Goal: Communication & Community: Share content

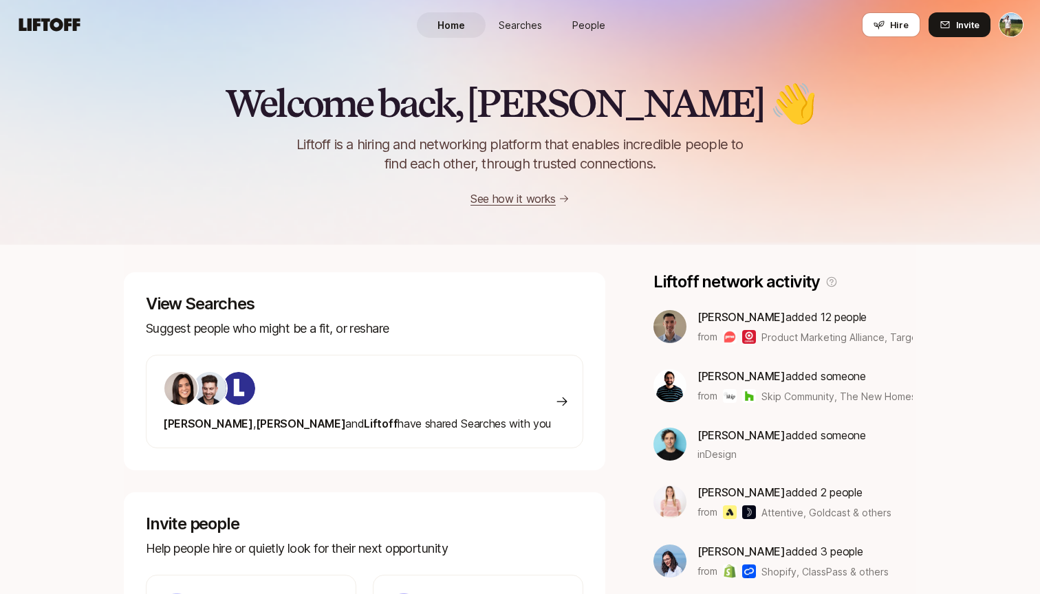
click at [524, 16] on link "Searches" at bounding box center [520, 24] width 69 height 25
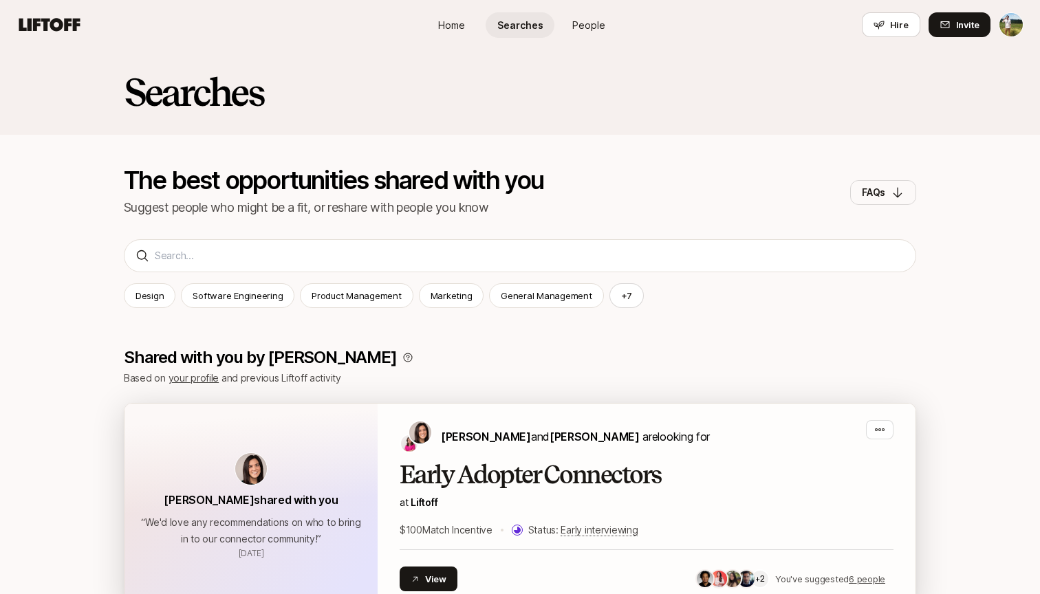
click at [670, 480] on h2 "Early Adopter Connectors" at bounding box center [647, 476] width 494 height 28
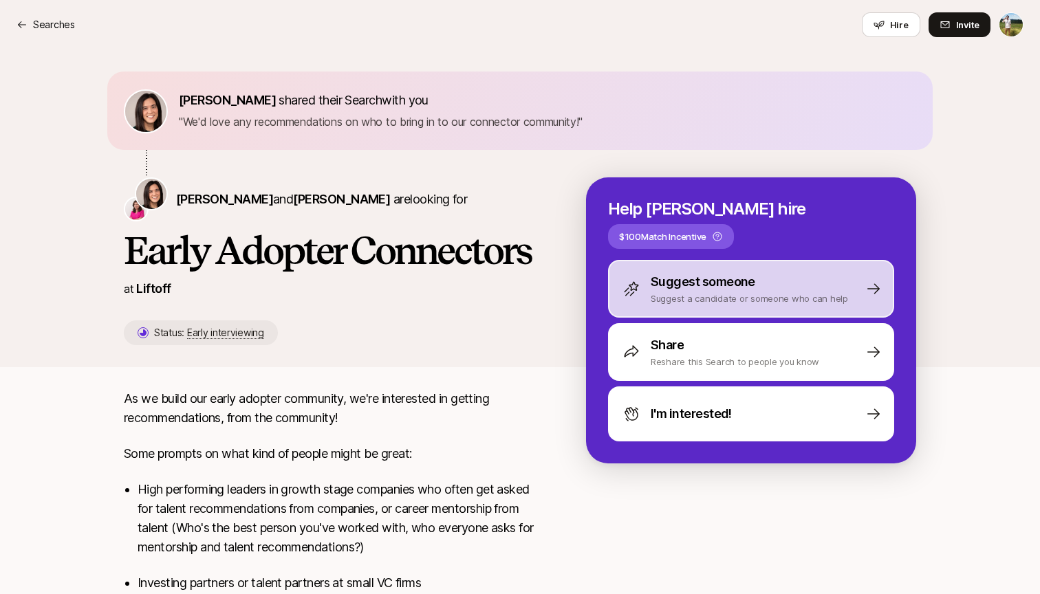
click at [749, 272] on p "Suggest someone" at bounding box center [703, 281] width 105 height 19
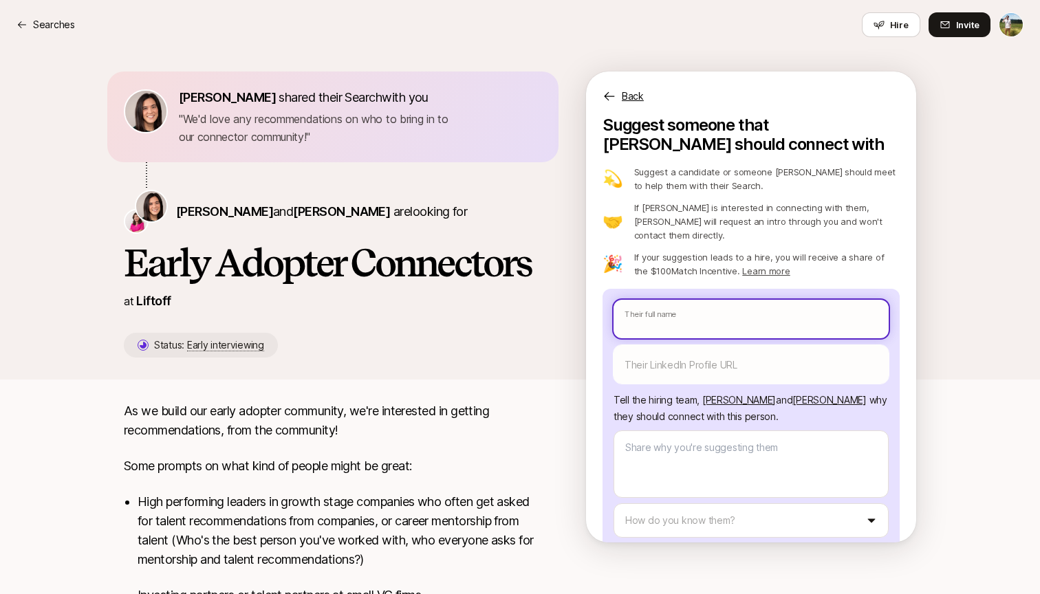
click at [726, 300] on input "text" at bounding box center [751, 319] width 275 height 39
type textarea "x"
type input "T"
type textarea "x"
type input "Ty"
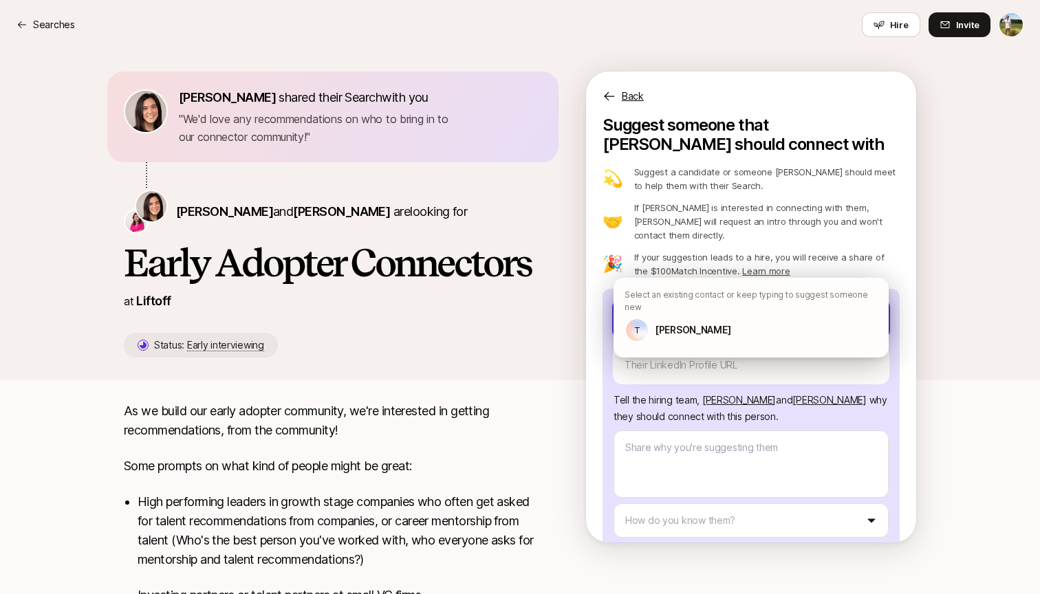
type textarea "x"
type input "Tyl"
type textarea "x"
type input "Tyle"
type textarea "x"
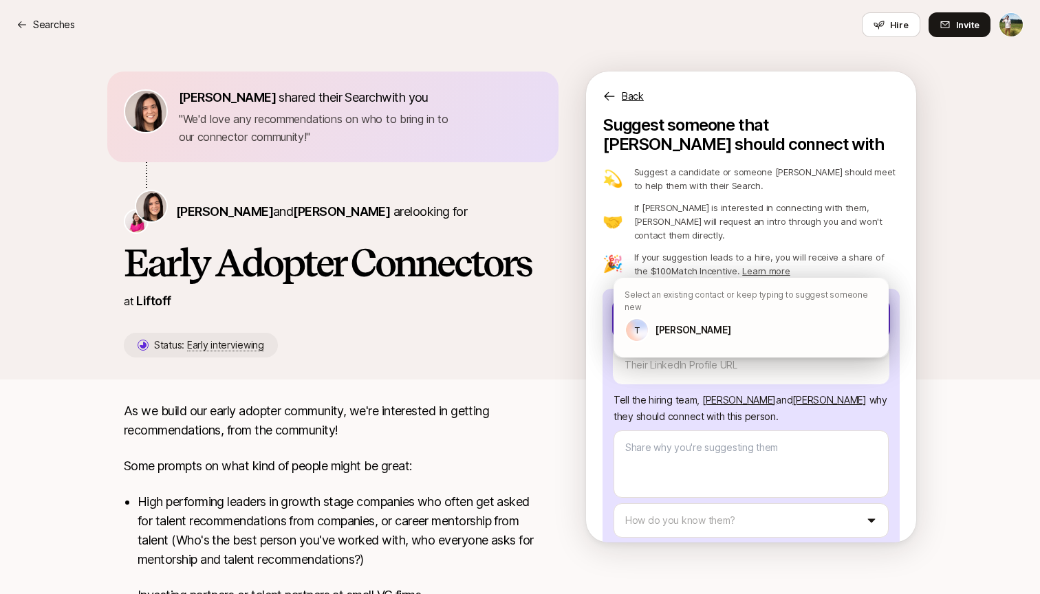
type input "Tyler"
type textarea "x"
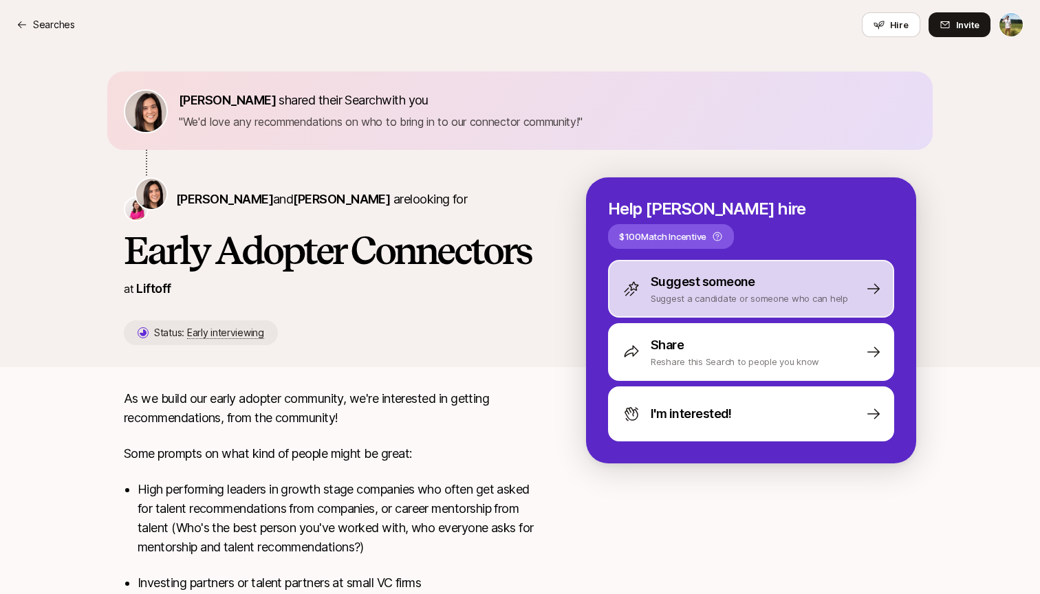
click at [709, 292] on p "Suggest a candidate or someone who can help" at bounding box center [749, 299] width 197 height 14
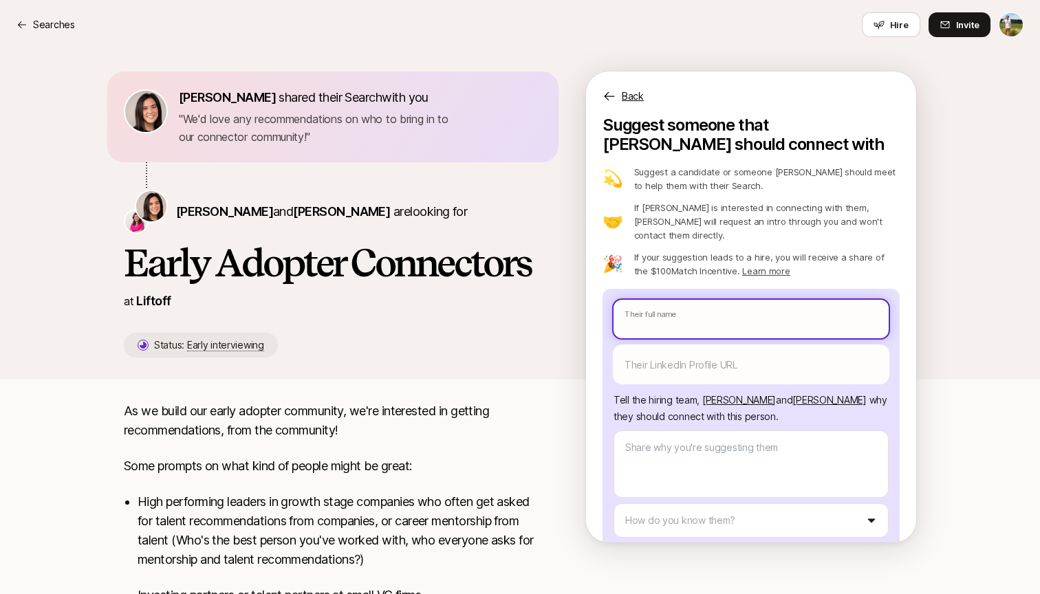
click at [700, 307] on input "text" at bounding box center [751, 319] width 275 height 39
type textarea "x"
type input "T"
type textarea "x"
type input "Ty"
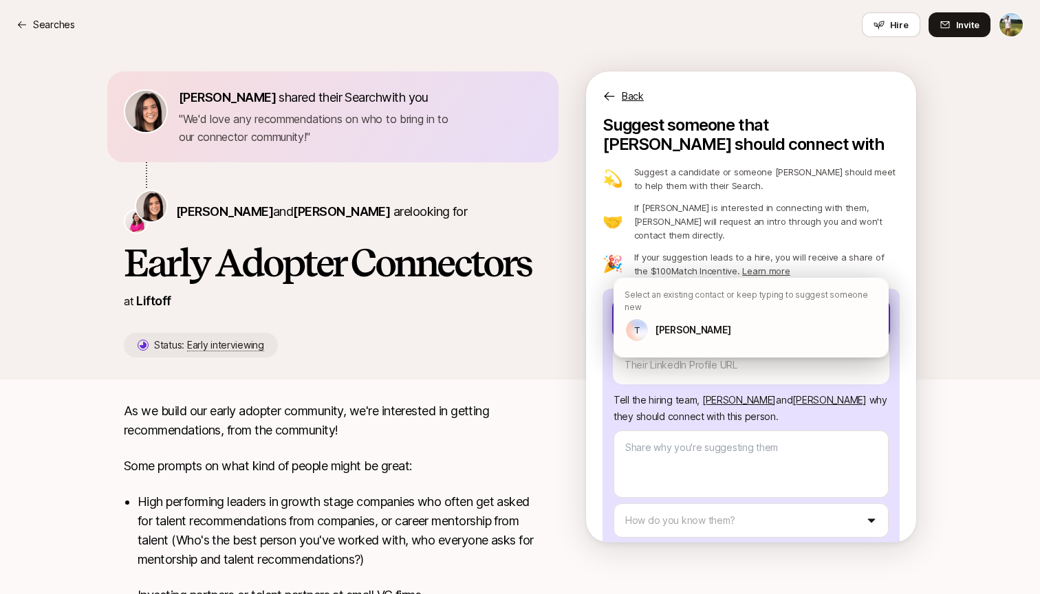
type textarea "x"
type input "Tyl"
type textarea "x"
type input "Tyle"
type textarea "x"
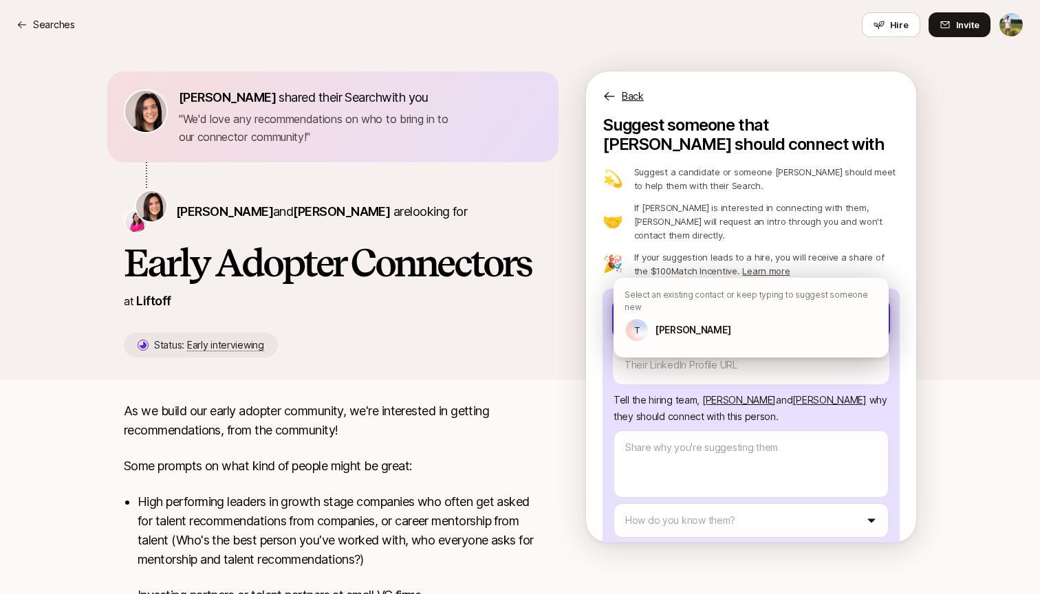
type input "Tyler"
type textarea "x"
type input "Tyler"
type textarea "x"
type input "Tyler K"
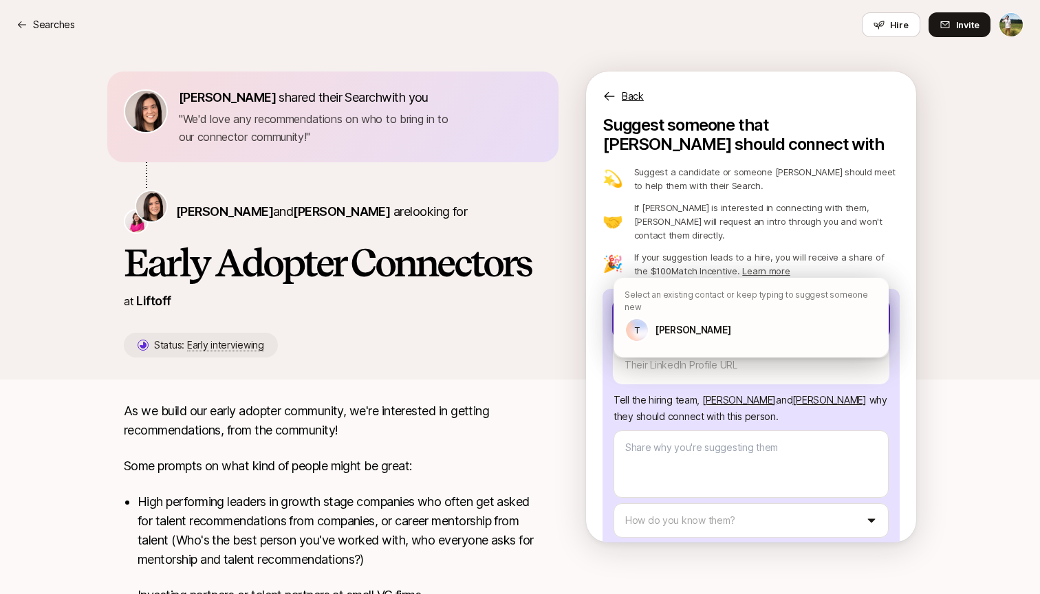
type textarea "x"
type input "Tyler Ki"
type textarea "x"
type input "Tyler Kie"
type textarea "x"
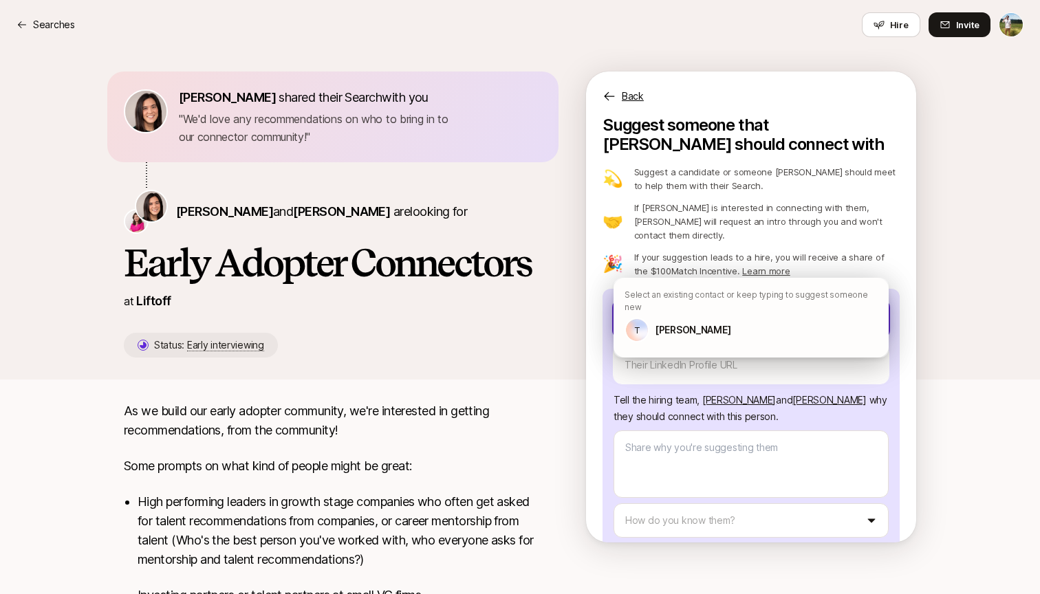
type input "Tyler Kief"
type textarea "x"
type input "Tyler Kieft"
type textarea "x"
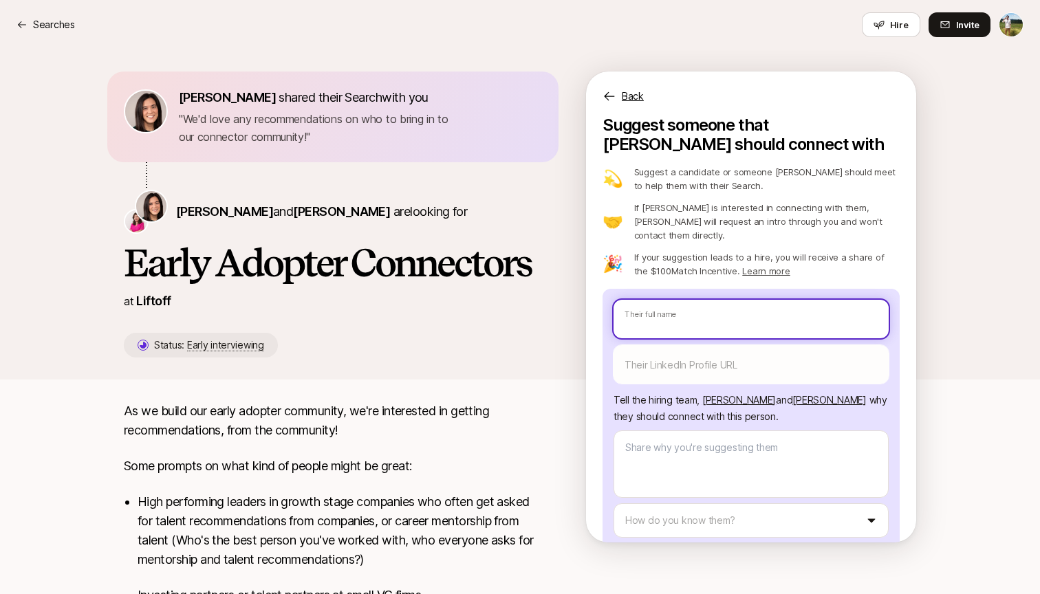
type textarea "x"
type input "T"
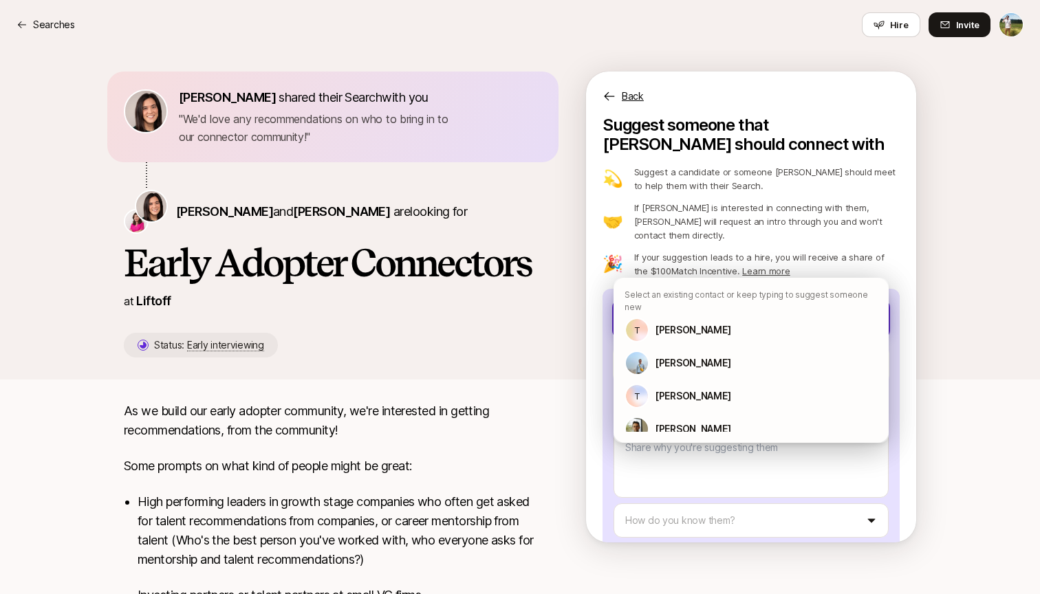
type textarea "x"
type input "Ta"
type textarea "x"
type input "Tah"
type textarea "x"
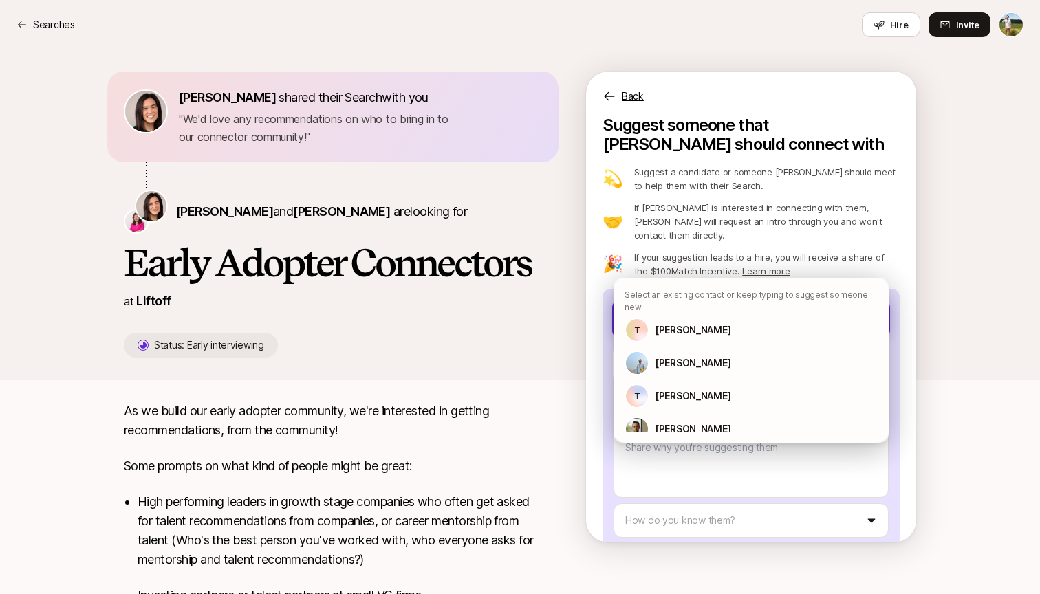
type input "Tahi"
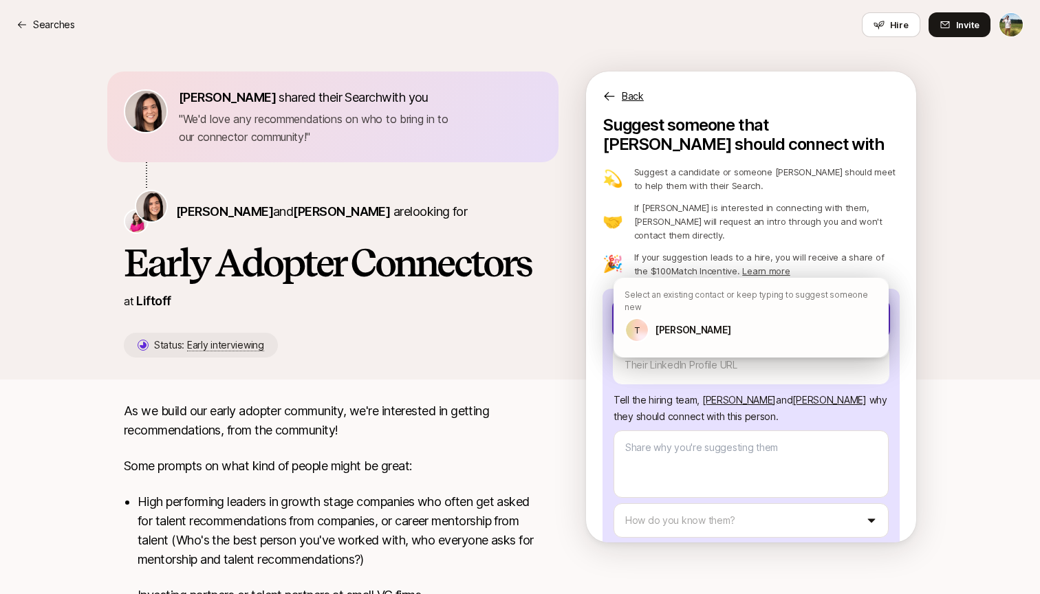
type textarea "x"
type input "Tahir"
type textarea "x"
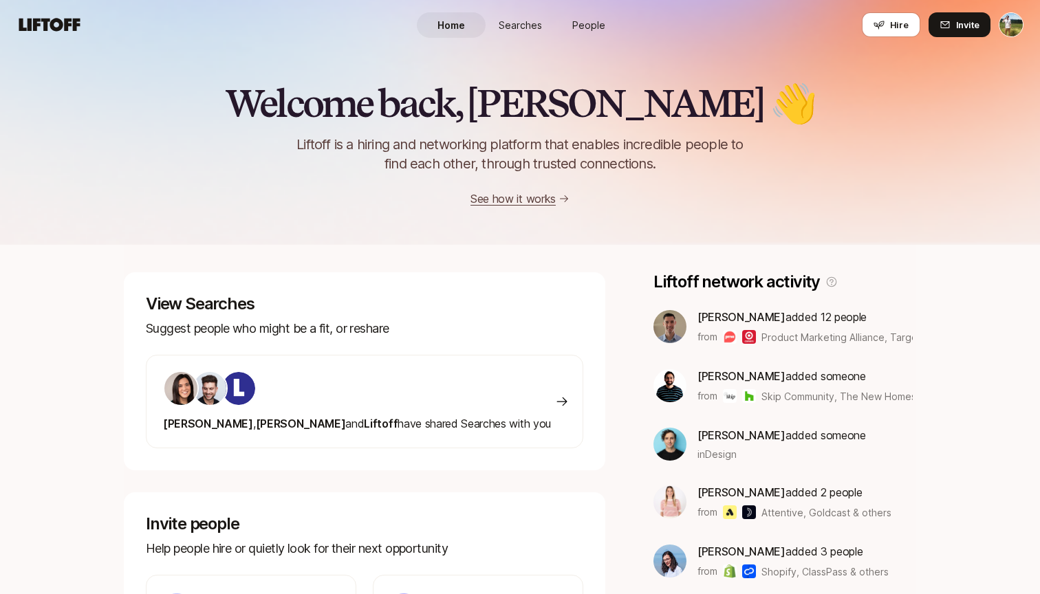
click at [526, 18] on span "Searches" at bounding box center [520, 25] width 43 height 14
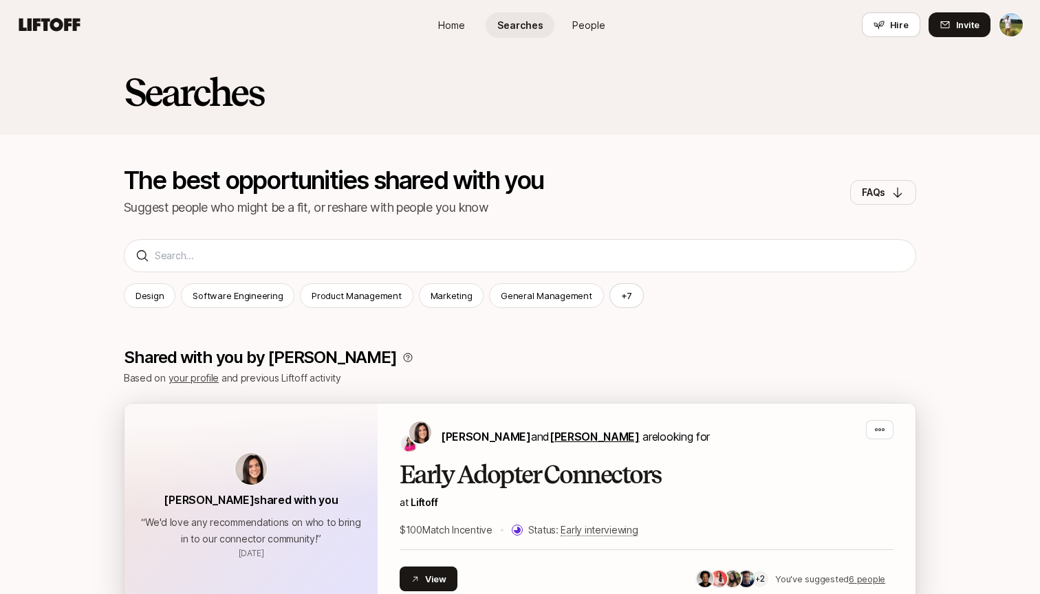
click at [556, 442] on span "[PERSON_NAME]" at bounding box center [595, 437] width 90 height 14
click at [545, 487] on h2 "Early Adopter Connectors" at bounding box center [647, 476] width 494 height 28
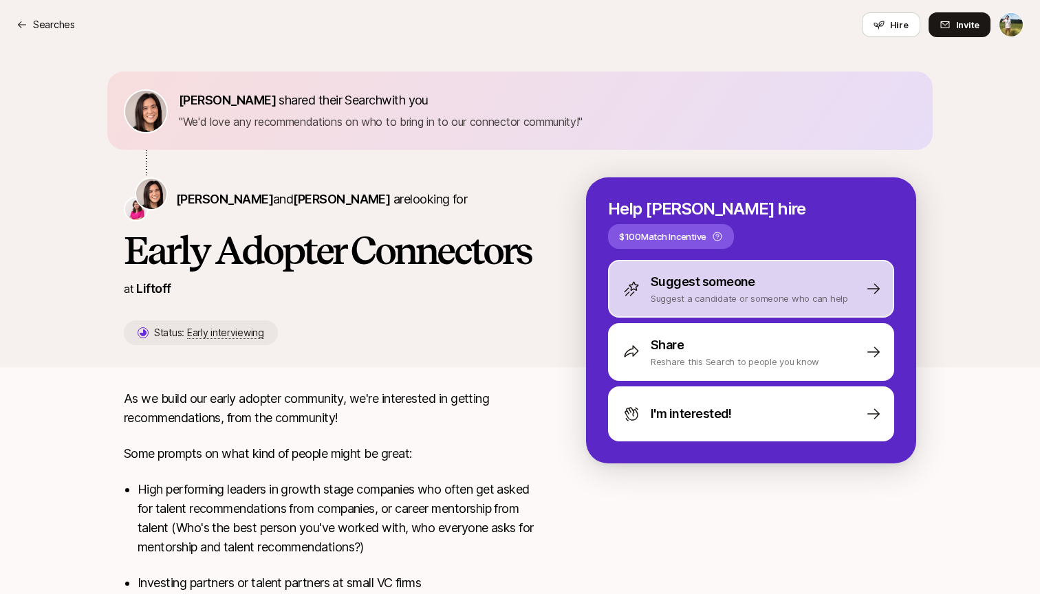
click at [674, 288] on div "Suggest someone Suggest a candidate or someone who can help" at bounding box center [751, 289] width 286 height 58
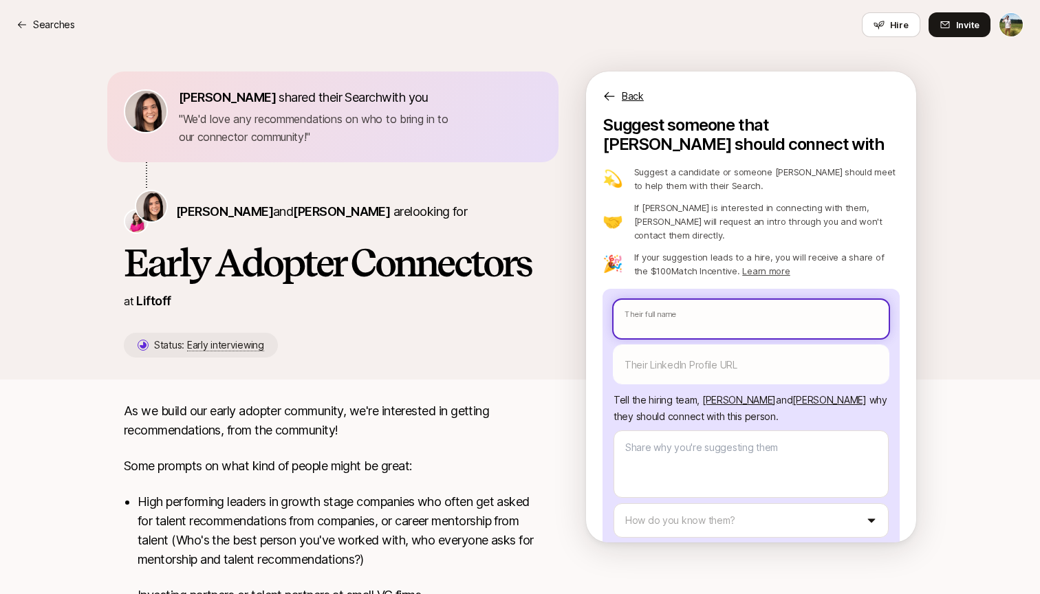
click at [668, 314] on input "text" at bounding box center [751, 319] width 275 height 39
type textarea "x"
type input "T"
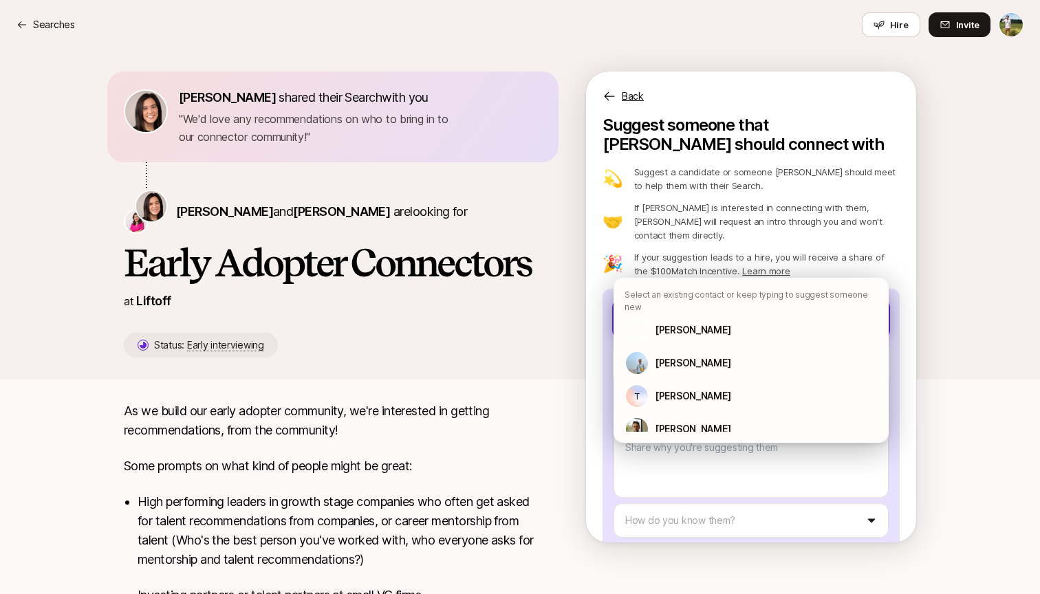
type textarea "x"
type input "Ta"
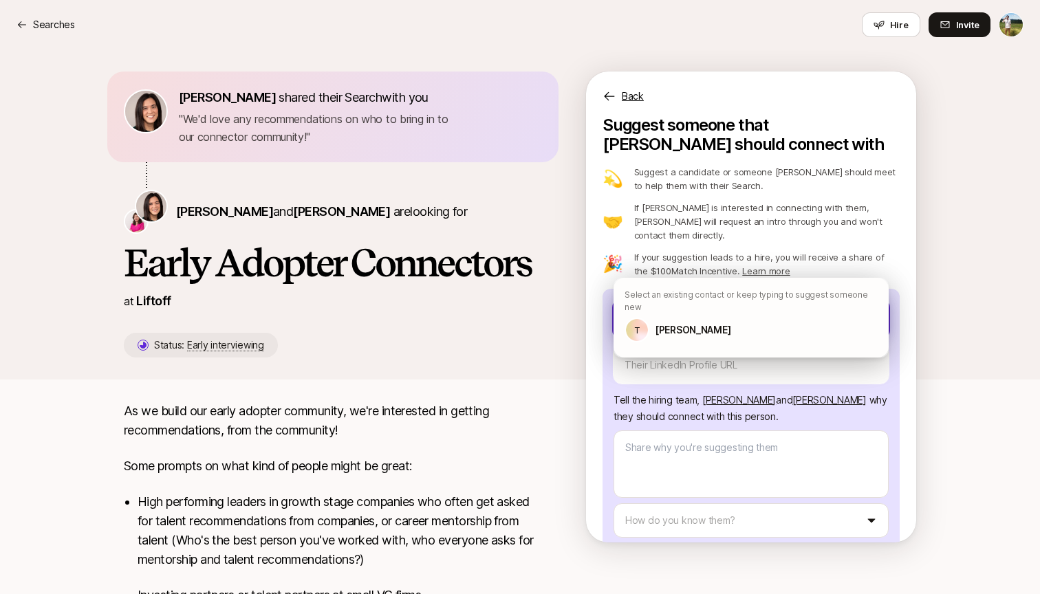
type textarea "x"
type input "Tah"
type textarea "x"
type input "Tahi"
type textarea "x"
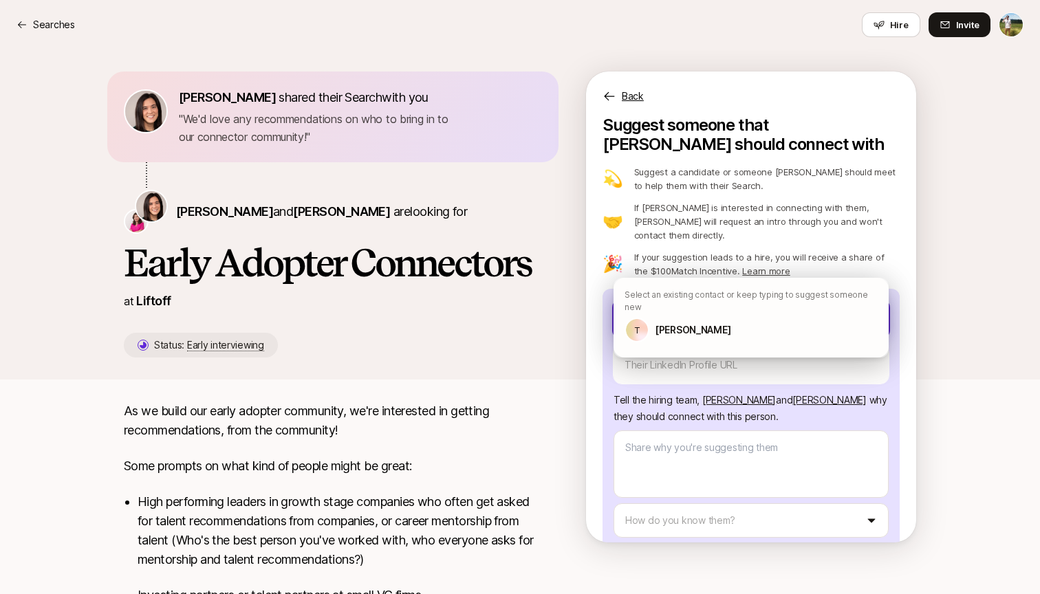
type input "Tahir"
type textarea "x"
